Goal: Information Seeking & Learning: Learn about a topic

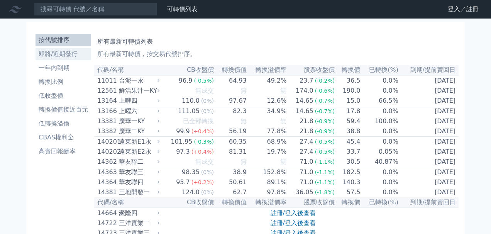
click at [72, 54] on li "即將/近期發行" at bounding box center [64, 53] width 56 height 9
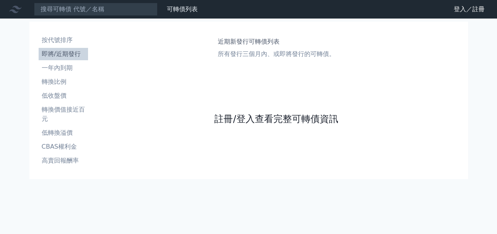
click at [242, 114] on link "註冊/登入查看完整可轉債資訊" at bounding box center [275, 119] width 123 height 12
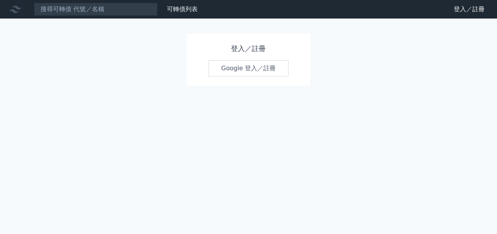
click at [253, 68] on link "Google 登入／註冊" at bounding box center [248, 68] width 80 height 16
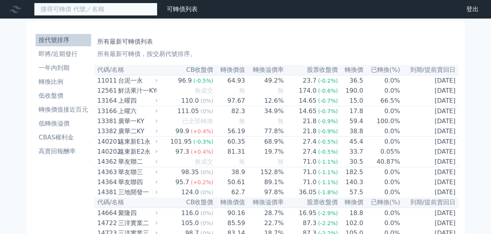
click at [61, 11] on input at bounding box center [95, 9] width 123 height 13
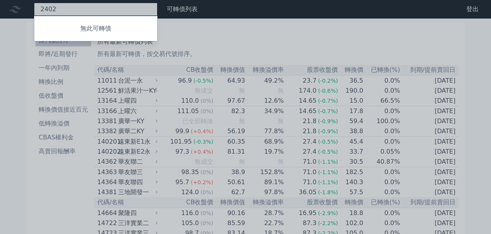
type input "2402"
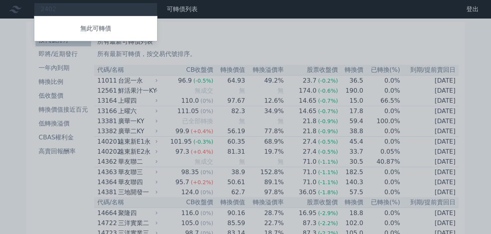
click at [104, 31] on p "無此可轉債" at bounding box center [95, 28] width 123 height 9
click at [214, 24] on div at bounding box center [245, 117] width 491 height 234
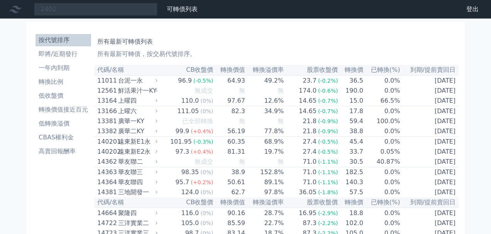
click at [0, 0] on link "財務數據" at bounding box center [0, 0] width 0 height 0
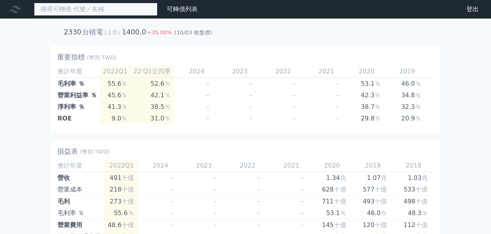
click at [83, 8] on input at bounding box center [95, 9] width 123 height 13
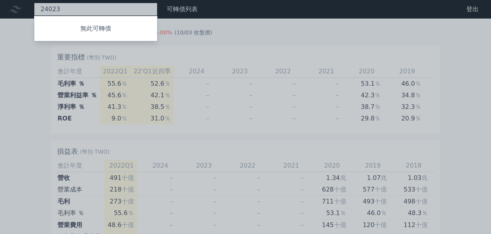
type input "24023"
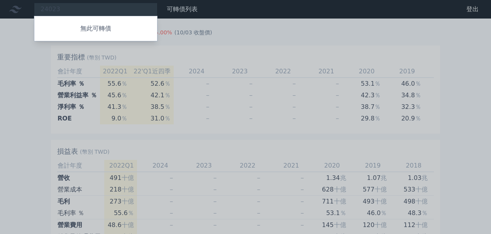
click at [237, 17] on div at bounding box center [245, 117] width 491 height 234
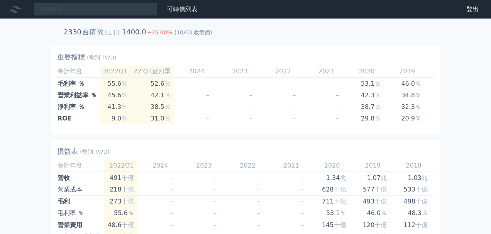
click at [0, 0] on link "財務數據" at bounding box center [0, 0] width 0 height 0
click at [182, 7] on link "可轉債列表" at bounding box center [182, 8] width 31 height 7
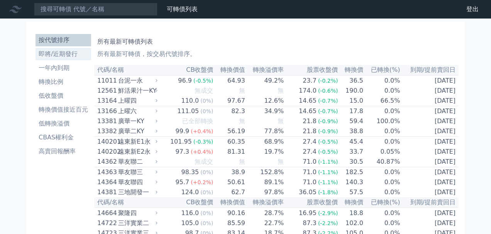
click at [69, 53] on li "即將/近期發行" at bounding box center [64, 53] width 56 height 9
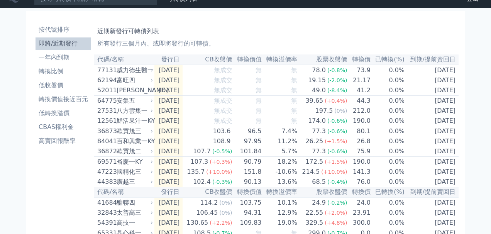
scroll to position [12, 0]
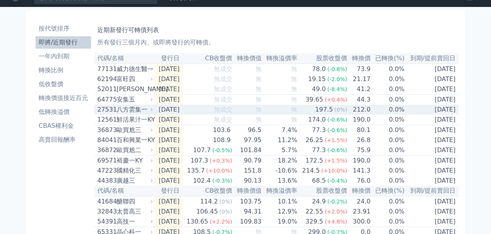
drag, startPoint x: 99, startPoint y: 58, endPoint x: 455, endPoint y: 115, distance: 360.2
copy table "lo/ip dol SItam cons adipi elits doe tem(%) in/utlab 12819 etdolo 6926-32-23 ma…"
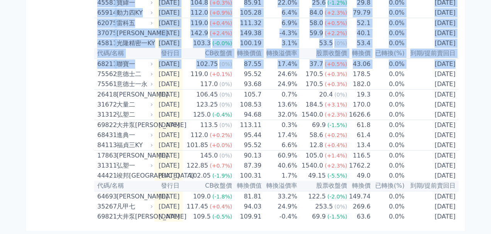
scroll to position [0, 0]
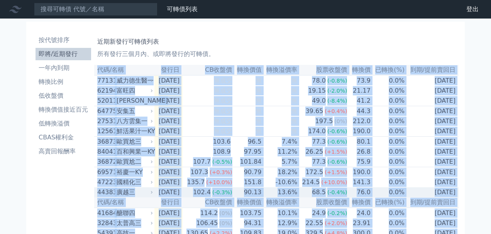
drag, startPoint x: 98, startPoint y: 58, endPoint x: 454, endPoint y: 201, distance: 383.5
copy table "lo/ip dol SItam cons adipi elits doe tem(%) in/utlab 12819 etdolo 6926-32-23 ma…"
click at [414, 197] on td "[DATE]" at bounding box center [432, 192] width 54 height 10
